Goal: Navigation & Orientation: Understand site structure

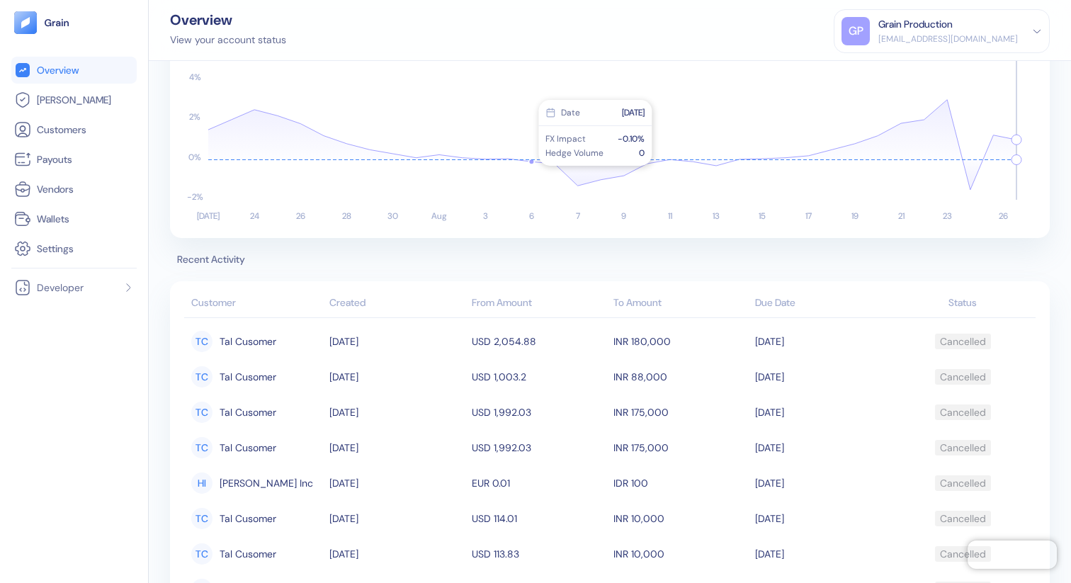
scroll to position [460, 0]
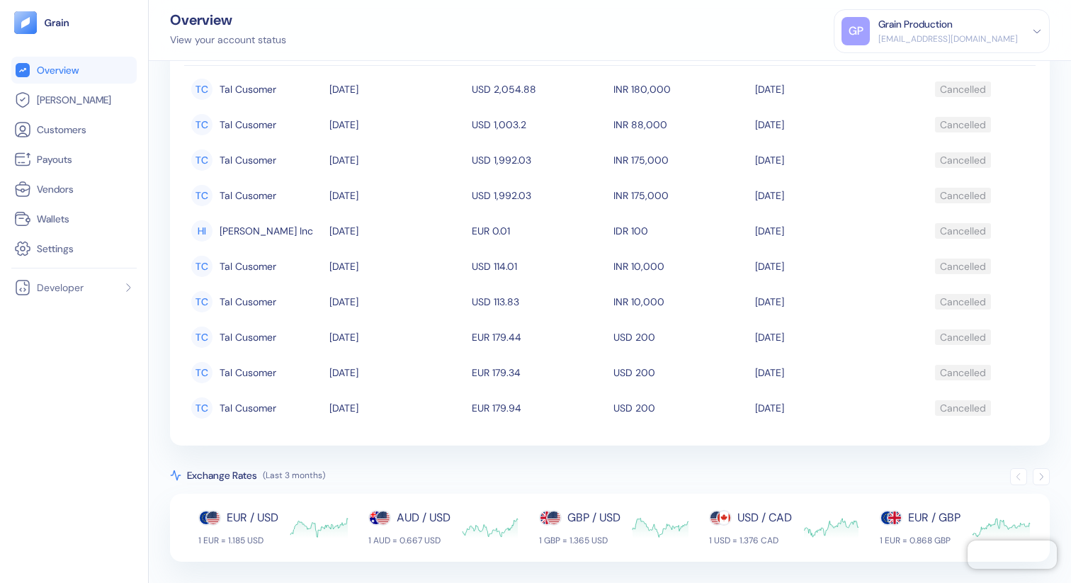
click at [767, 477] on icon "button" at bounding box center [1041, 477] width 10 height 10
